Goal: Task Accomplishment & Management: Manage account settings

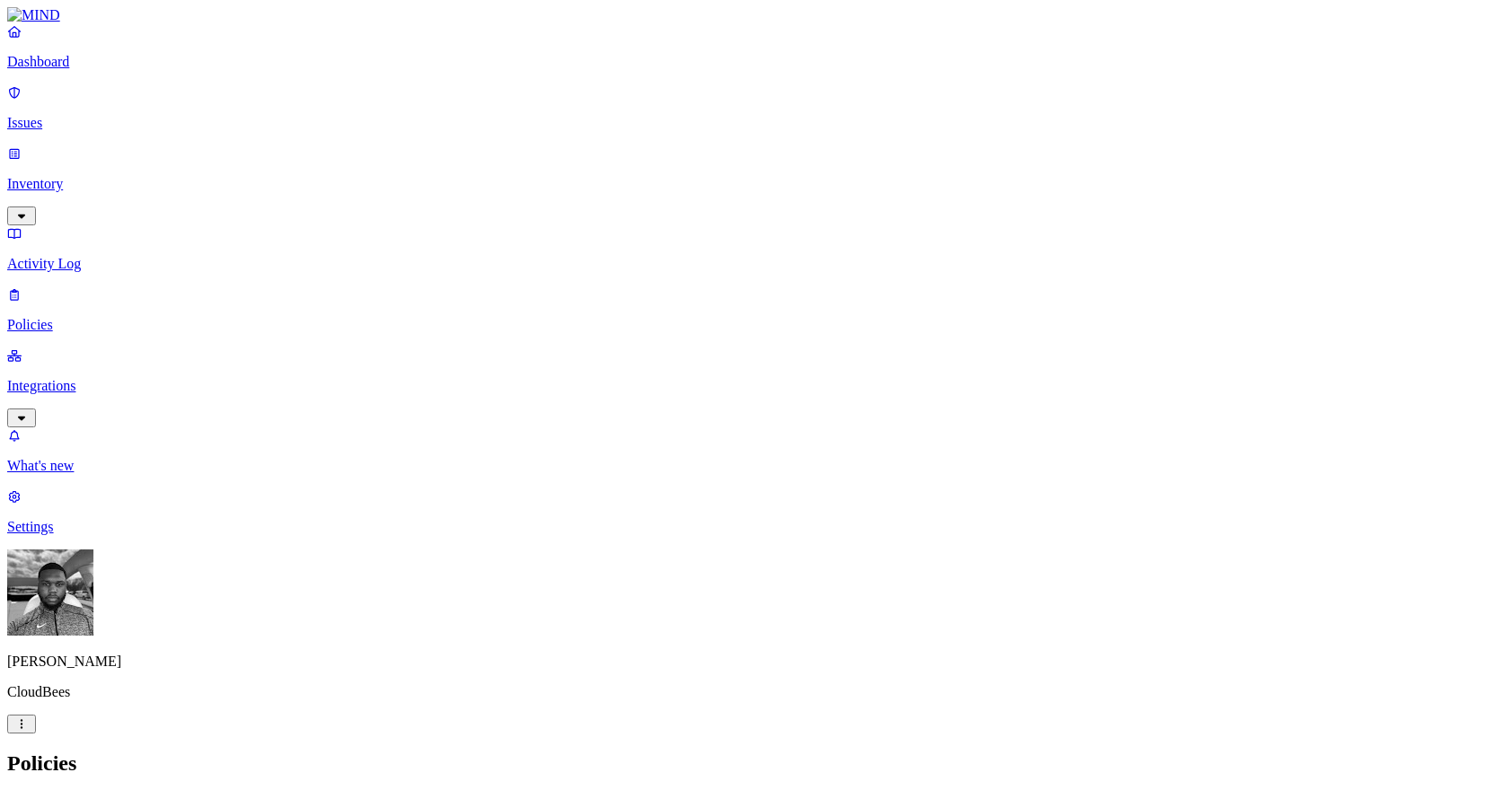
click at [89, 378] on p "Integrations" at bounding box center [756, 386] width 1498 height 16
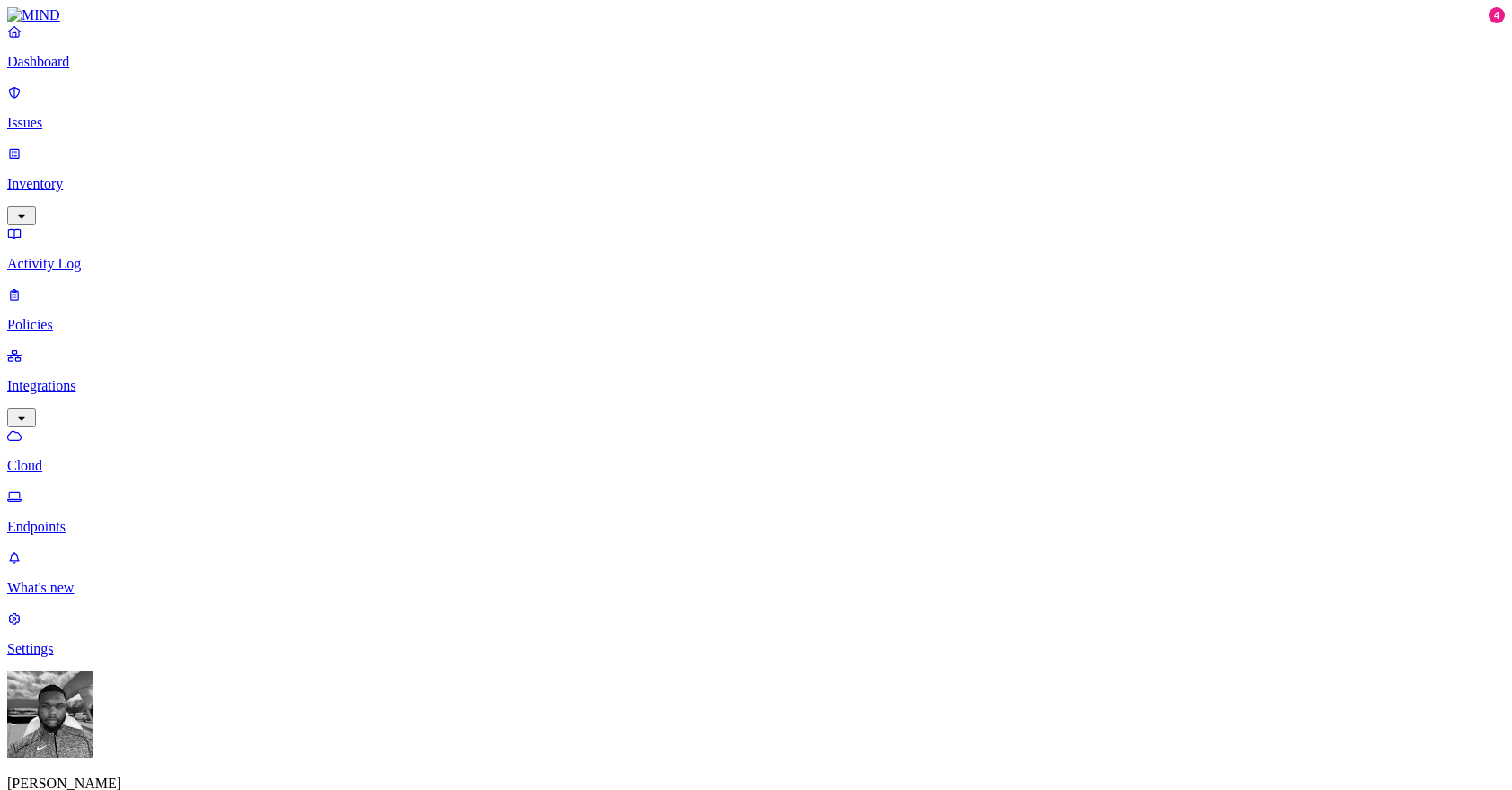
click at [87, 519] on p "Endpoints" at bounding box center [756, 527] width 1498 height 16
